Goal: Check status

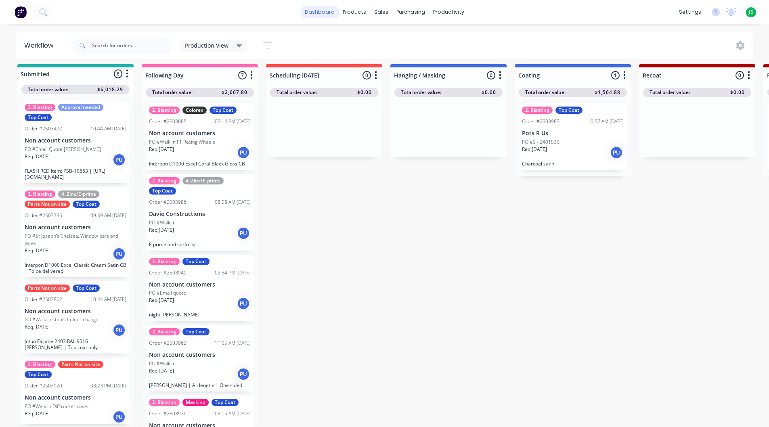
scroll to position [303, 0]
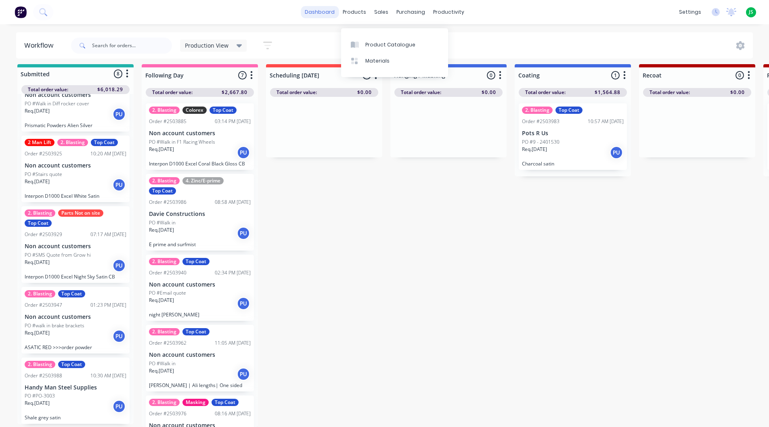
click at [332, 15] on link "dashboard" at bounding box center [320, 12] width 38 height 12
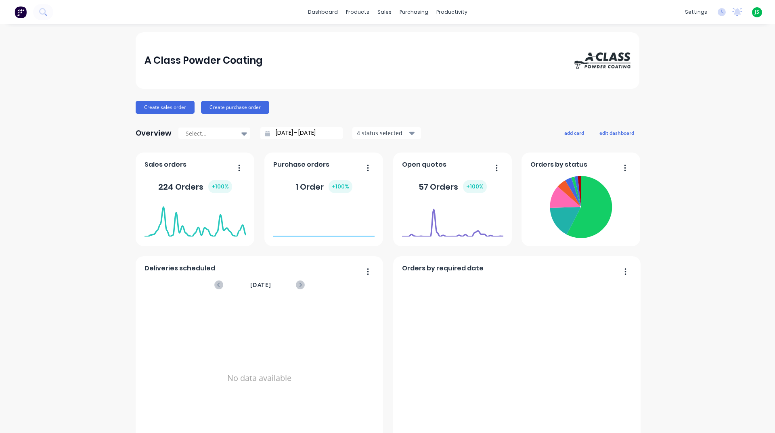
scroll to position [323, 0]
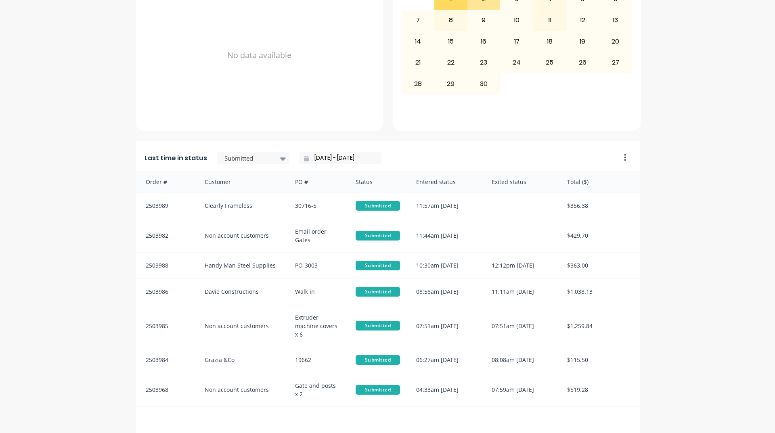
click at [246, 165] on div "Last time in status Submitted [DATE] - [DATE]" at bounding box center [375, 156] width 479 height 30
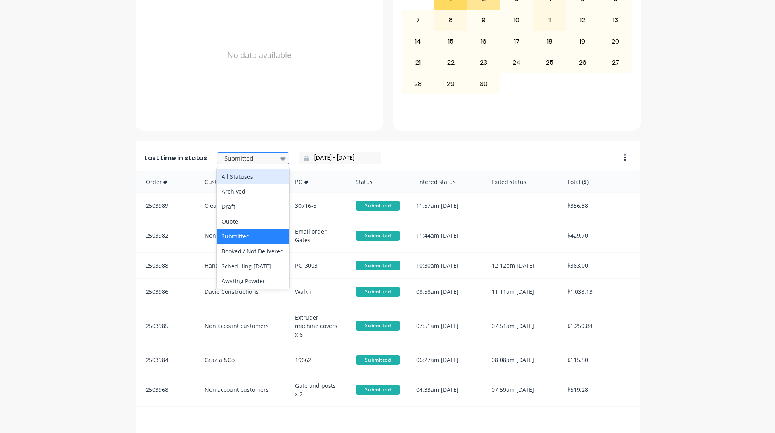
click at [253, 160] on div at bounding box center [249, 158] width 51 height 10
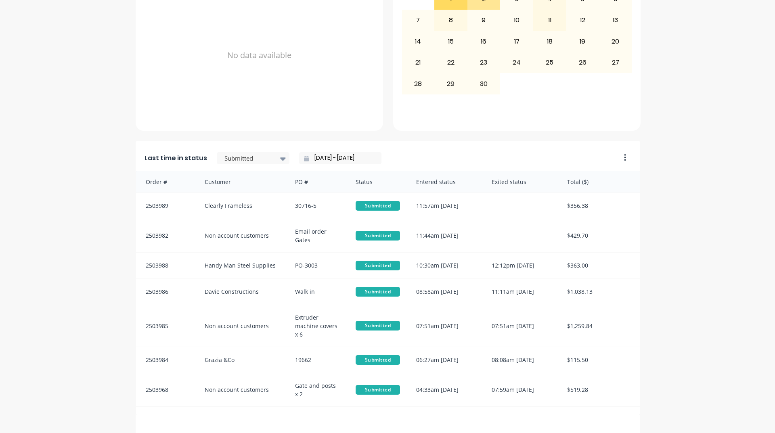
drag, startPoint x: 35, startPoint y: 188, endPoint x: 181, endPoint y: 186, distance: 146.5
click at [38, 187] on div "A Class Powder Coating Create sales order Create purchase order Overview Select…" at bounding box center [387, 75] width 775 height 732
click at [269, 157] on div "Submitted" at bounding box center [249, 159] width 56 height 12
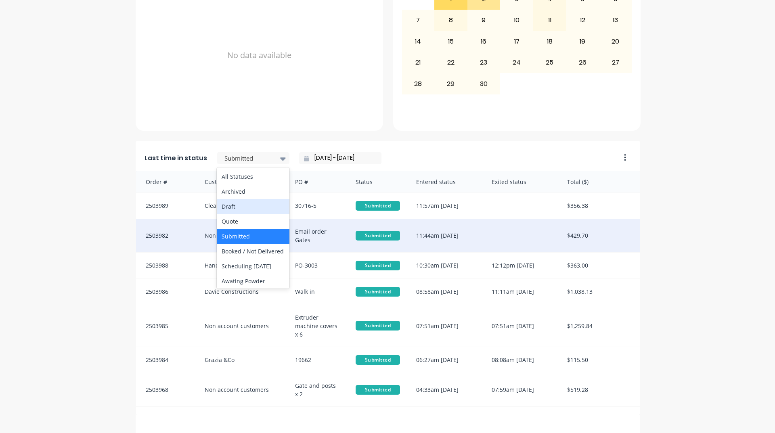
click at [55, 204] on div "A Class Powder Coating Create sales order Create purchase order Overview Select…" at bounding box center [387, 75] width 775 height 732
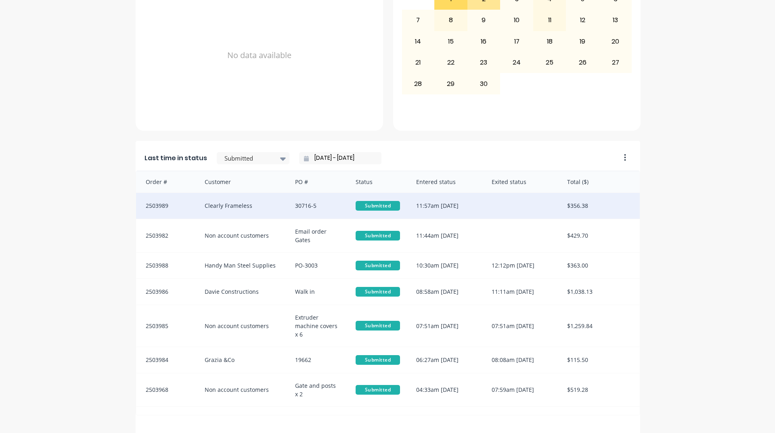
click at [290, 216] on div "30716-5" at bounding box center [317, 206] width 61 height 26
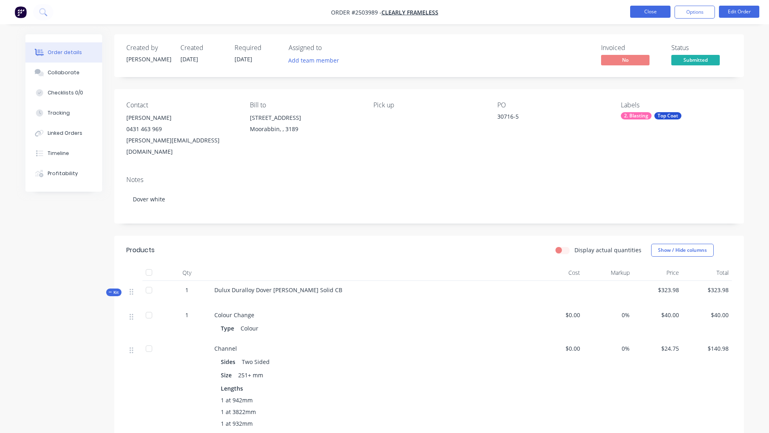
click at [654, 10] on button "Close" at bounding box center [650, 12] width 40 height 12
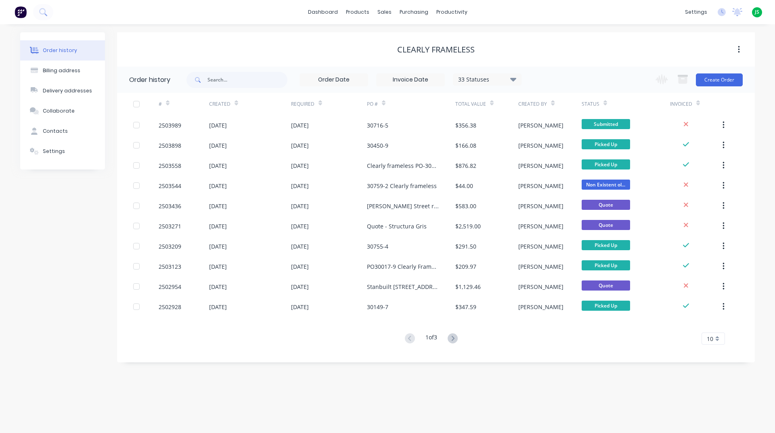
click at [19, 15] on img at bounding box center [21, 12] width 12 height 12
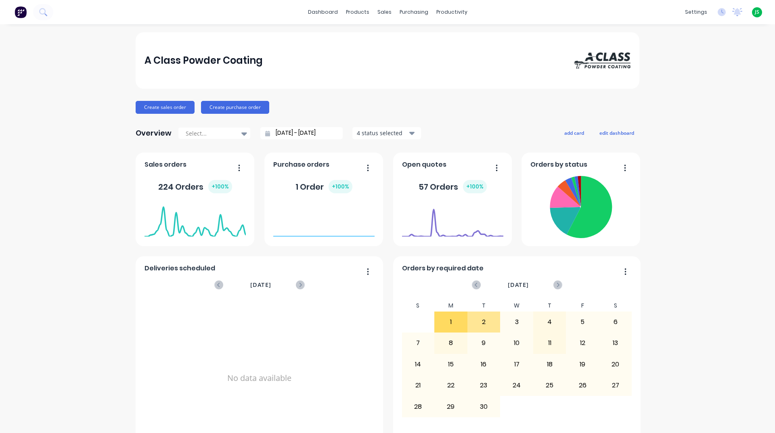
scroll to position [282, 0]
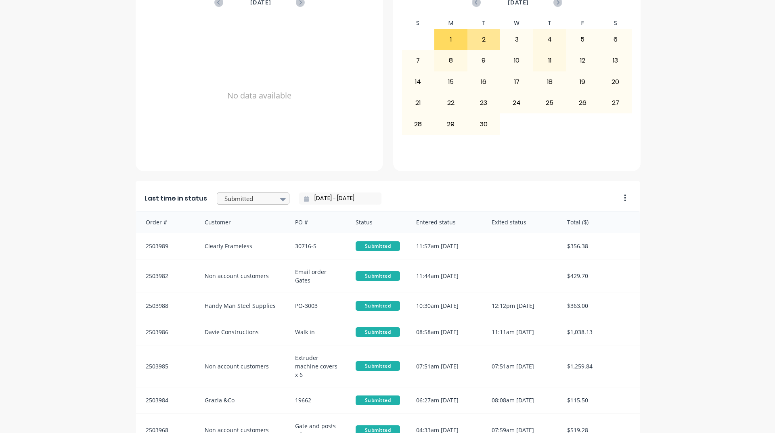
click at [247, 197] on div at bounding box center [249, 199] width 51 height 10
click at [249, 243] on div "Coating" at bounding box center [253, 235] width 73 height 15
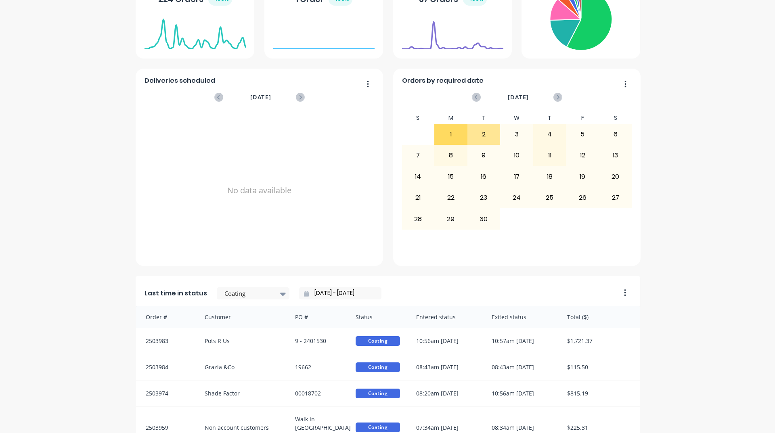
scroll to position [0, 0]
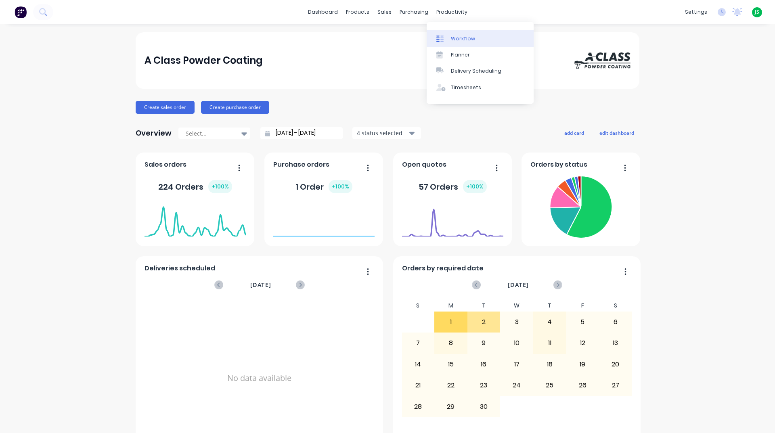
click at [449, 35] on link "Workflow" at bounding box center [479, 38] width 107 height 16
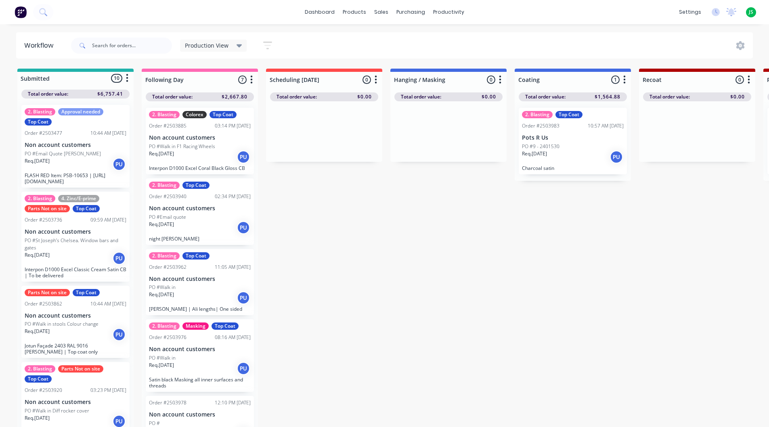
drag, startPoint x: 77, startPoint y: 78, endPoint x: 2, endPoint y: 76, distance: 74.7
click at [192, 213] on div "PO #Email quote" at bounding box center [200, 216] width 102 height 7
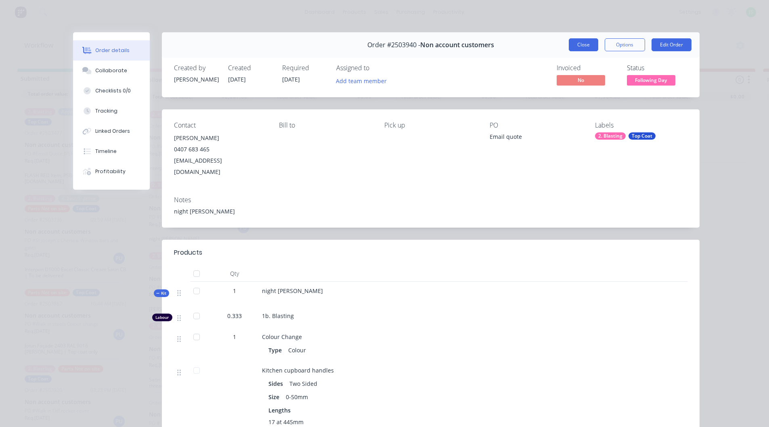
click at [586, 44] on button "Close" at bounding box center [583, 44] width 29 height 13
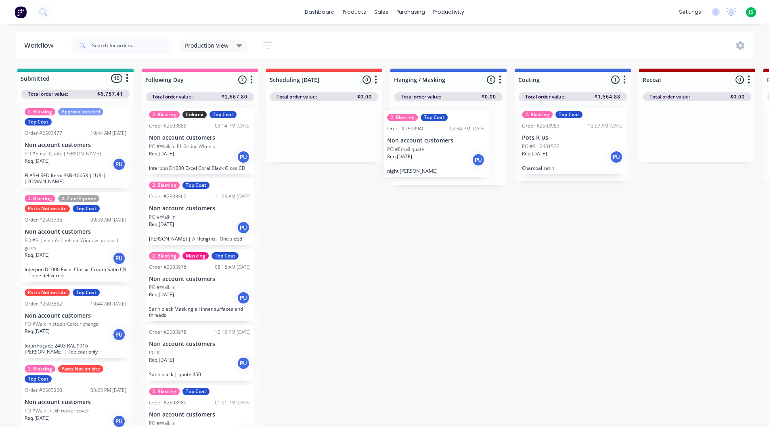
drag, startPoint x: 181, startPoint y: 215, endPoint x: 438, endPoint y: 138, distance: 268.3
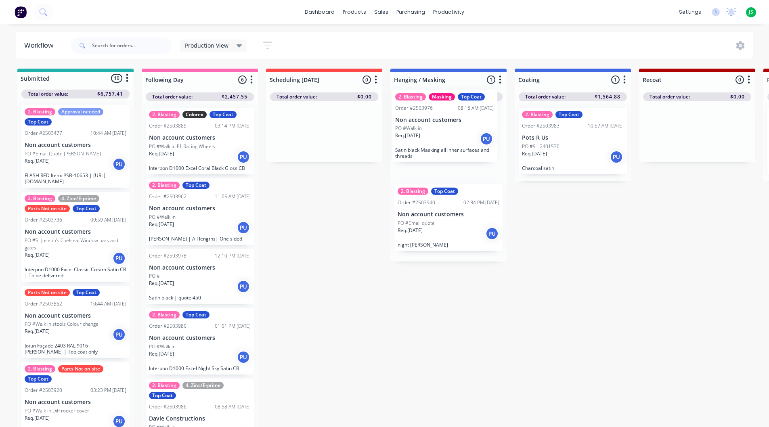
drag, startPoint x: 231, startPoint y: 287, endPoint x: 440, endPoint y: 137, distance: 257.7
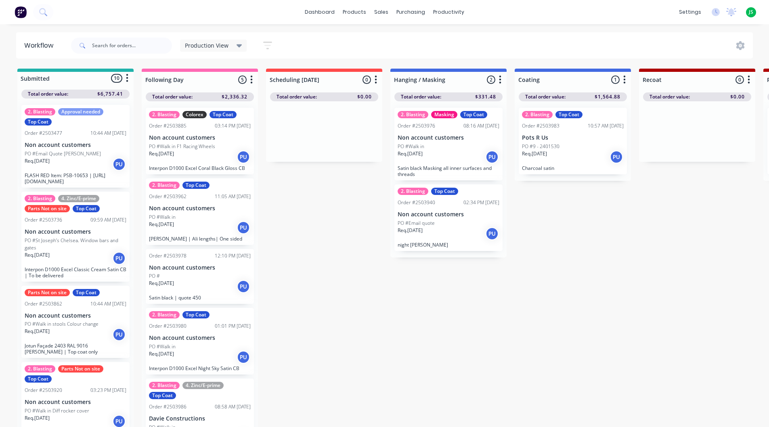
click at [190, 285] on div "Req. 01/09/25 PU" at bounding box center [200, 287] width 102 height 14
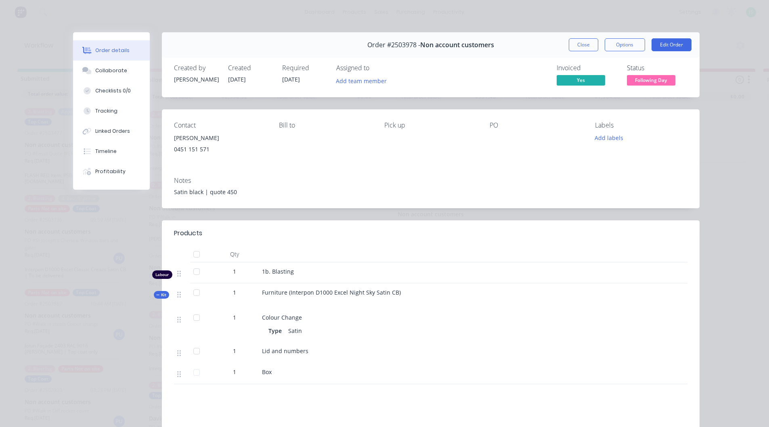
click at [574, 43] on button "Close" at bounding box center [583, 44] width 29 height 13
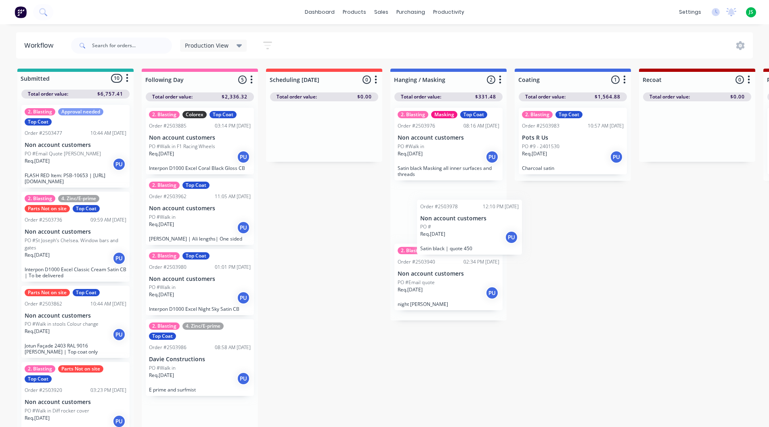
drag, startPoint x: 261, startPoint y: 280, endPoint x: 460, endPoint y: 230, distance: 205.0
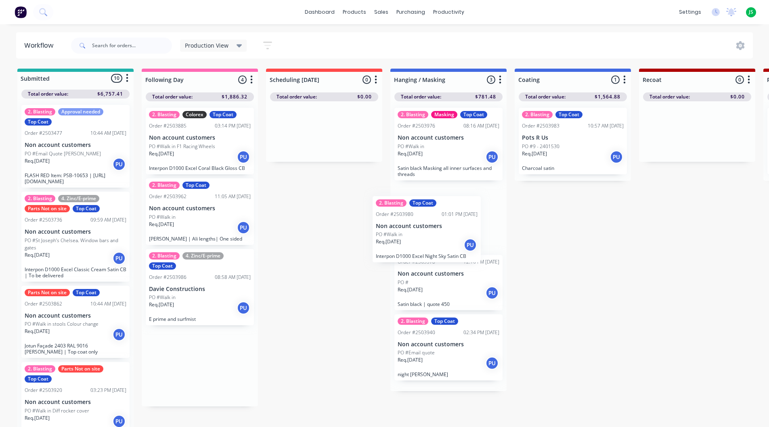
drag, startPoint x: 228, startPoint y: 298, endPoint x: 431, endPoint y: 238, distance: 211.3
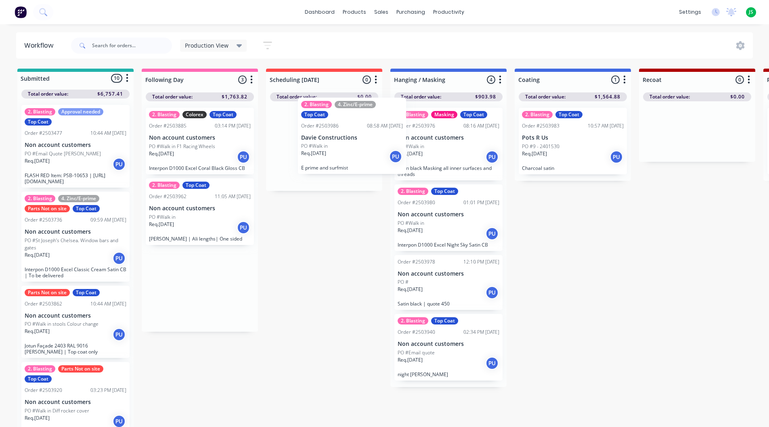
drag, startPoint x: 220, startPoint y: 288, endPoint x: 326, endPoint y: 155, distance: 169.6
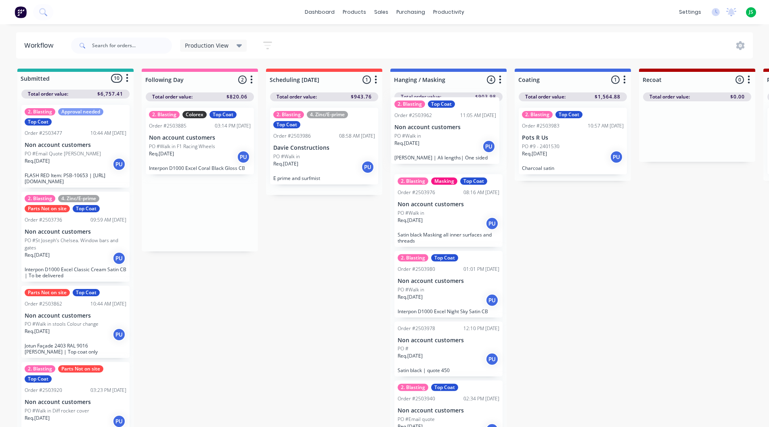
drag, startPoint x: 180, startPoint y: 230, endPoint x: 446, endPoint y: 134, distance: 282.8
